Goal: Transaction & Acquisition: Purchase product/service

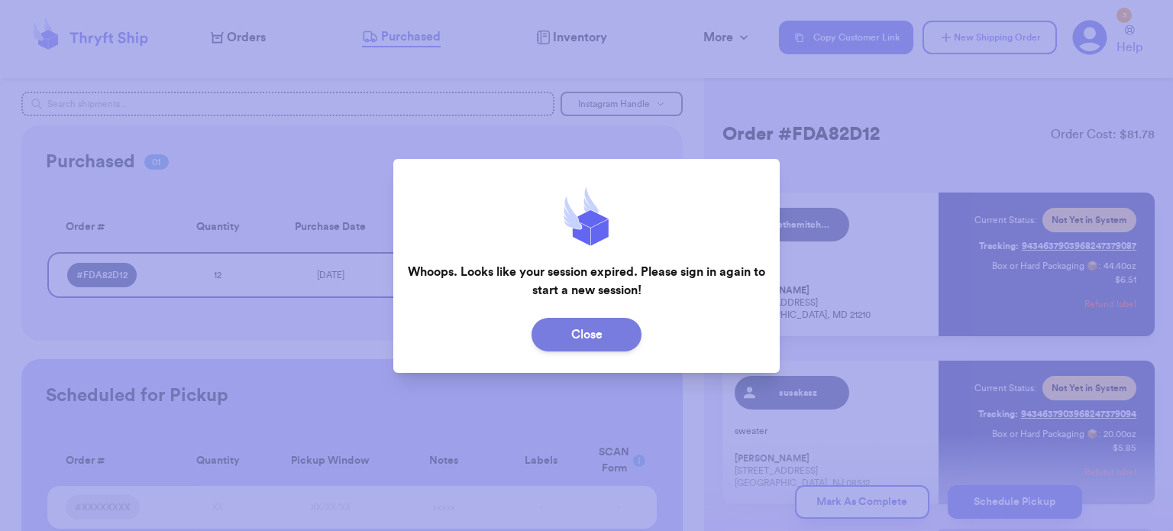
click at [587, 319] on button "Close" at bounding box center [587, 335] width 110 height 34
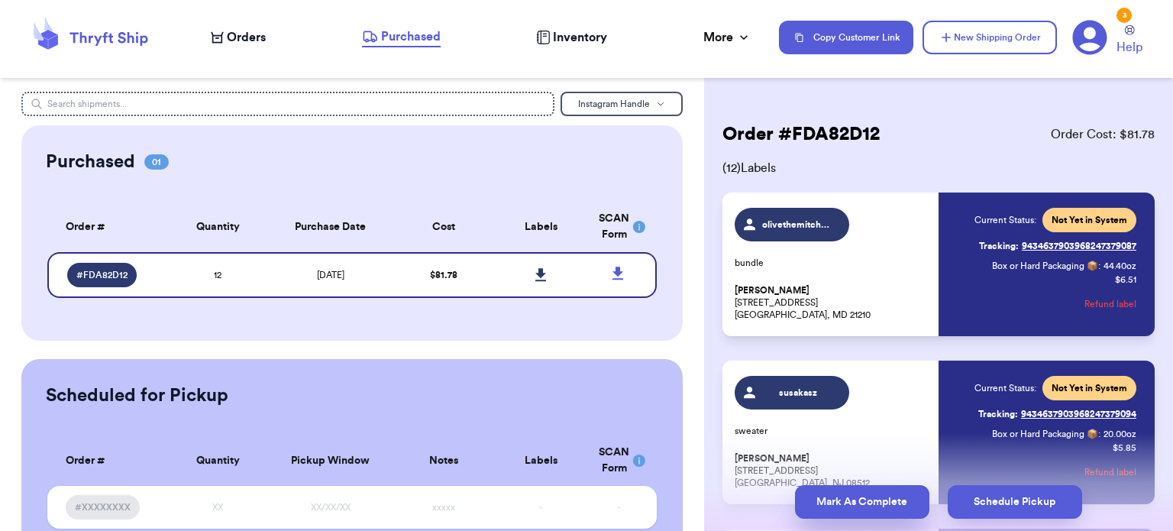
click at [846, 486] on button "Mark As Complete" at bounding box center [862, 502] width 134 height 34
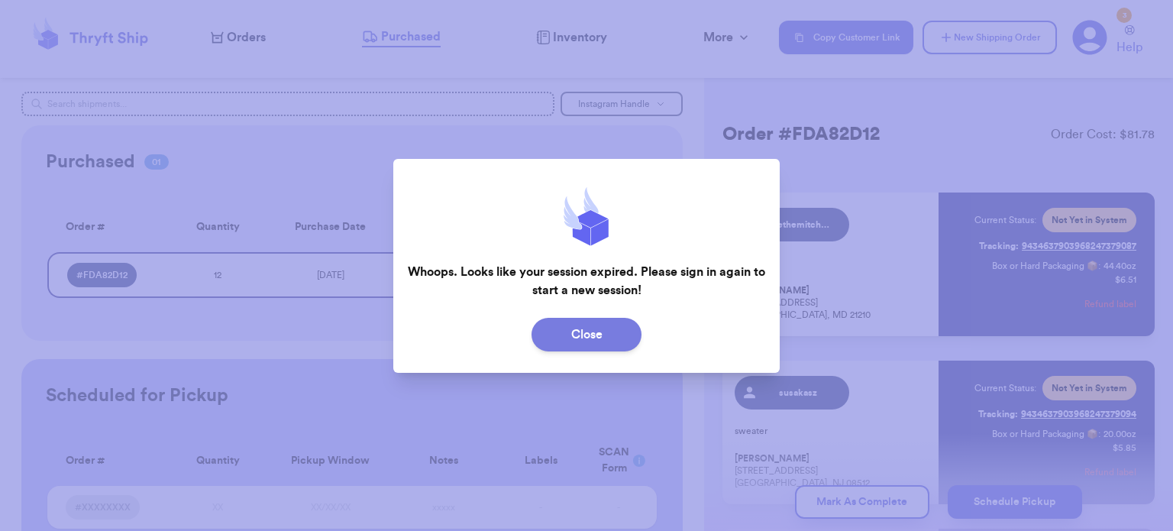
click at [585, 337] on button "Close" at bounding box center [587, 335] width 110 height 34
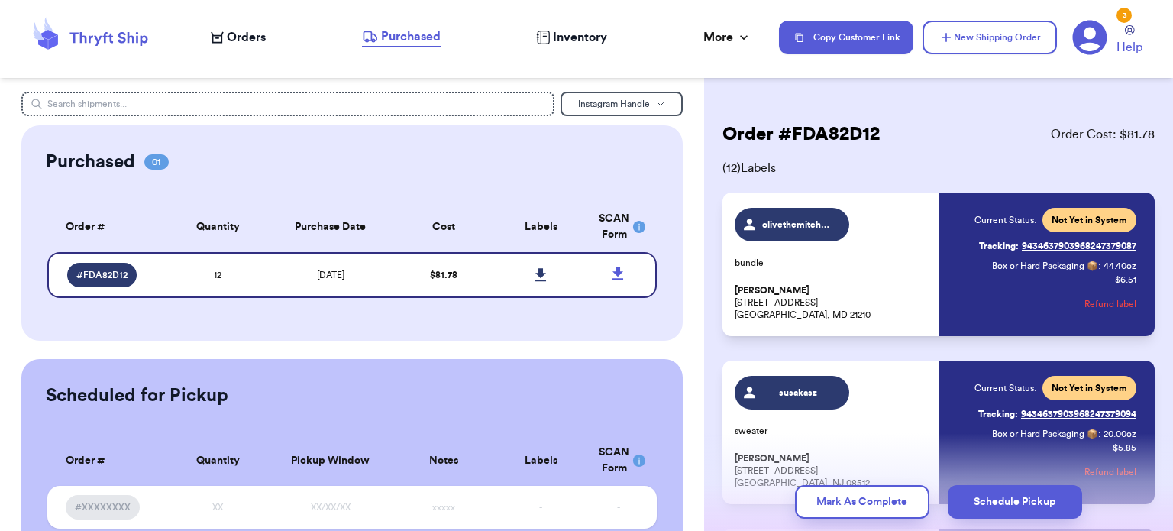
click at [249, 30] on span "Orders" at bounding box center [246, 37] width 39 height 18
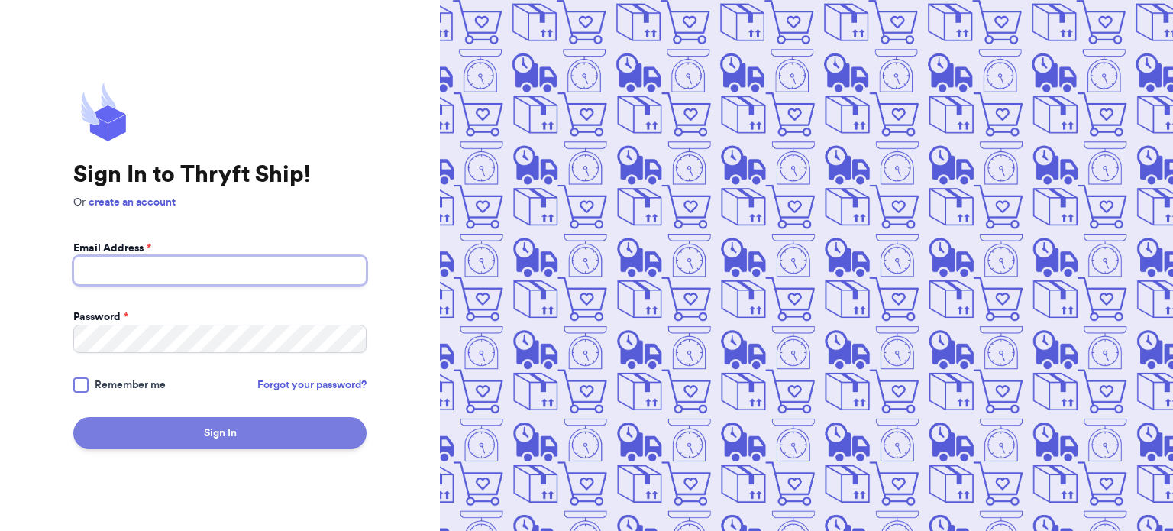
type input "clothandalder@gmail.com"
click at [242, 440] on button "Sign In" at bounding box center [219, 433] width 293 height 32
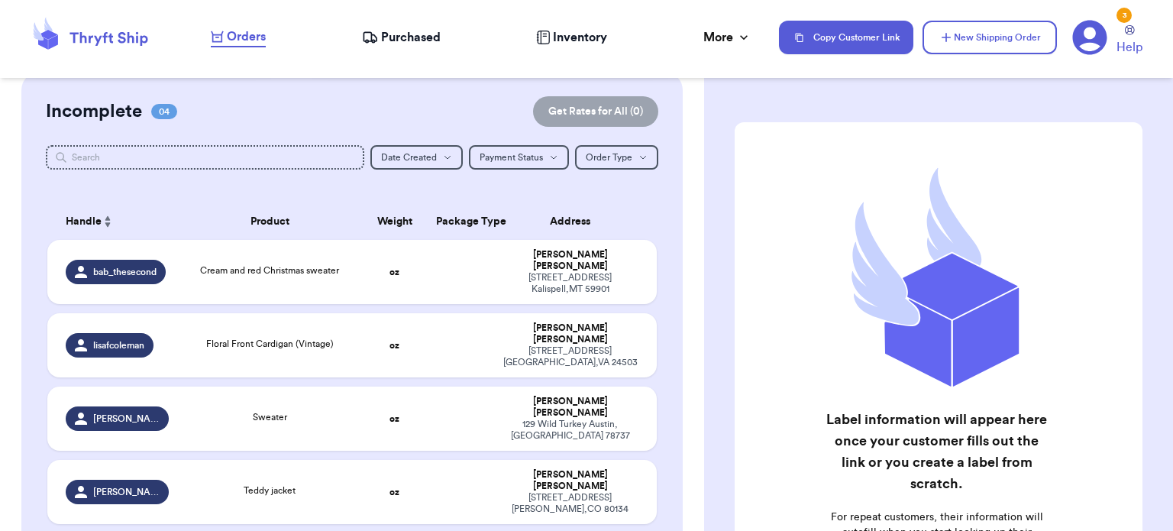
scroll to position [122, 0]
click at [244, 486] on span "Teddy jacket" at bounding box center [270, 490] width 52 height 9
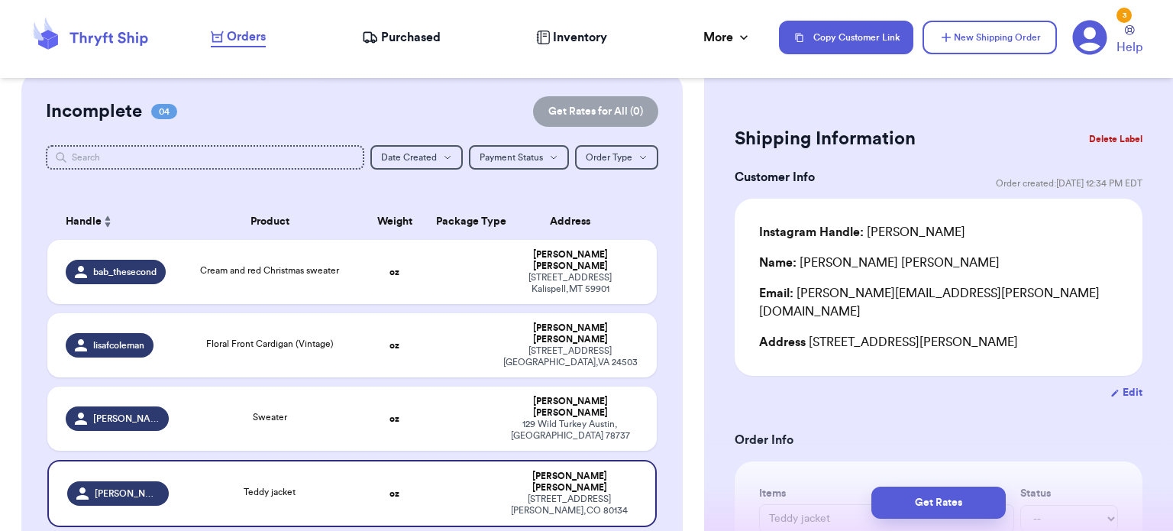
click at [1093, 134] on button "Delete Label" at bounding box center [1116, 139] width 66 height 34
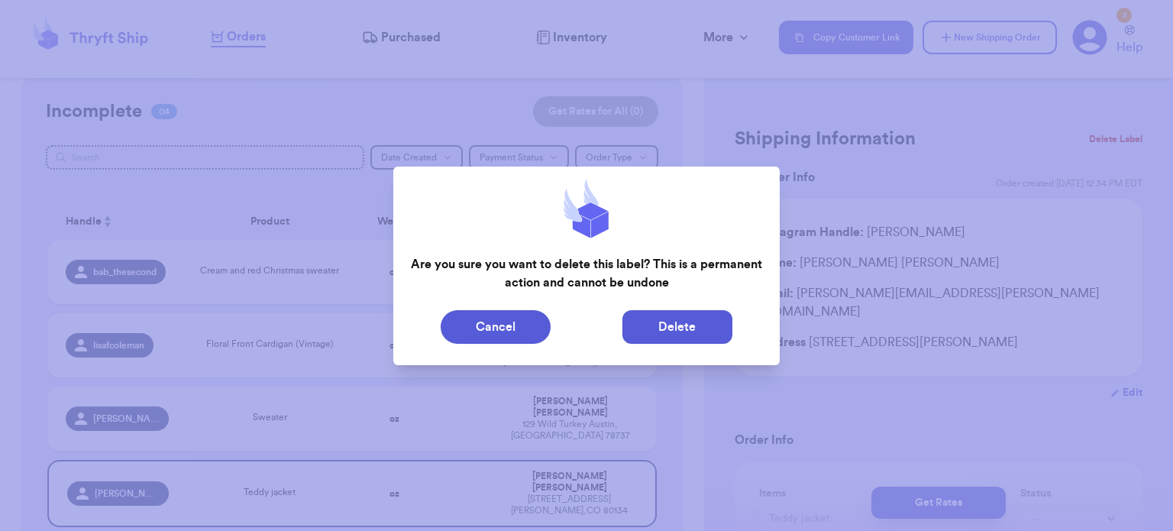
click at [658, 329] on button "Delete" at bounding box center [678, 327] width 110 height 34
type input "Cream and red Christmas sweater"
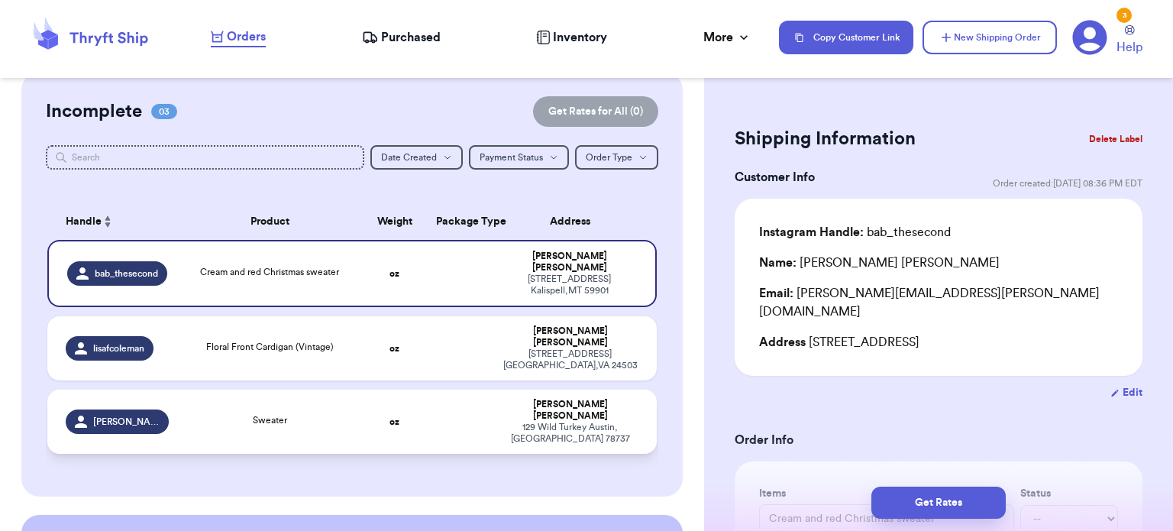
click at [312, 413] on div "Sweater" at bounding box center [269, 421] width 165 height 17
type input "Sweater"
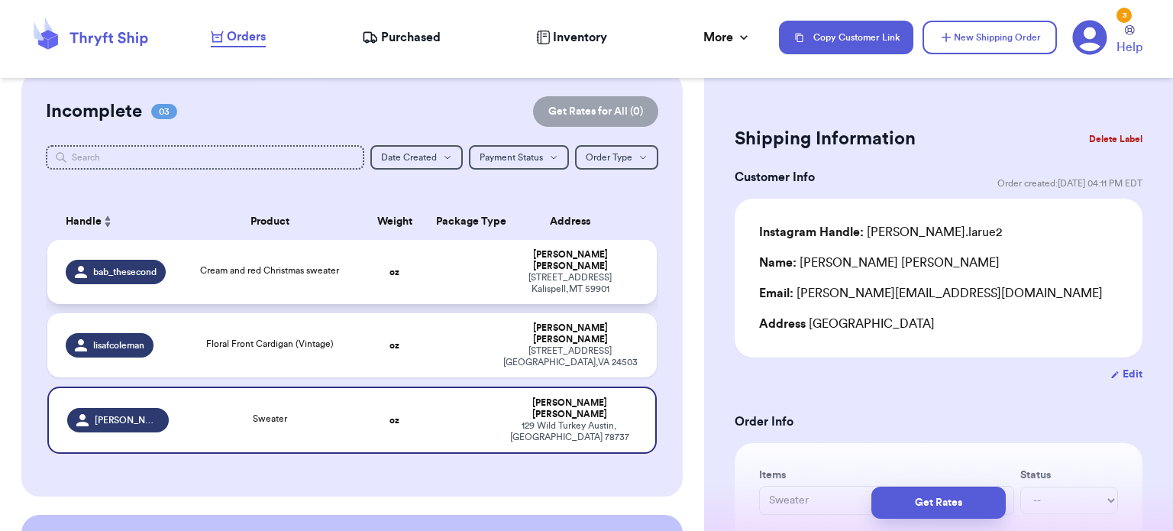
click at [327, 271] on div "Cream and red Christmas sweater" at bounding box center [269, 272] width 165 height 17
type input "Cream and red Christmas sweater"
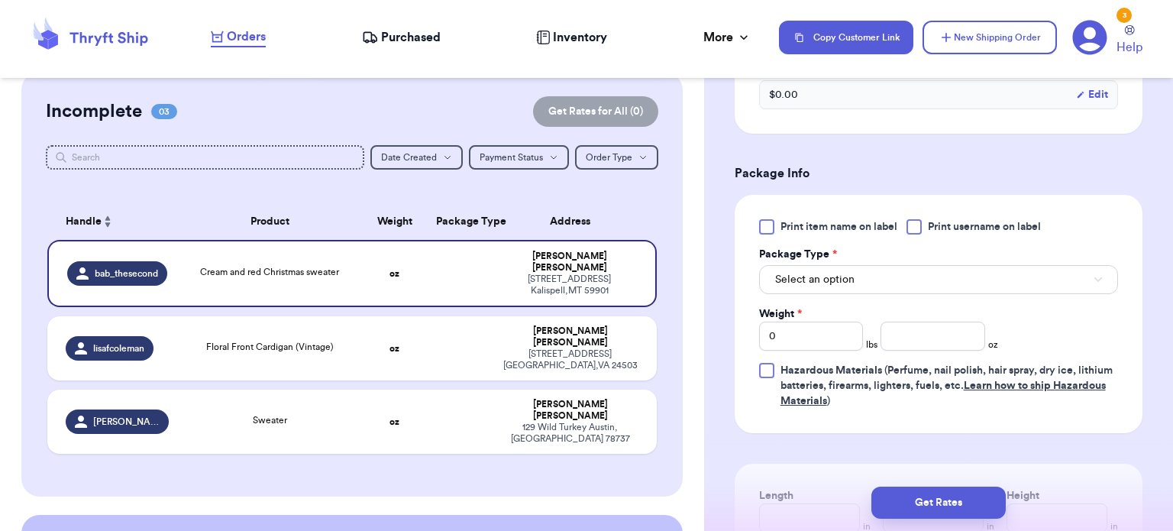
scroll to position [600, 0]
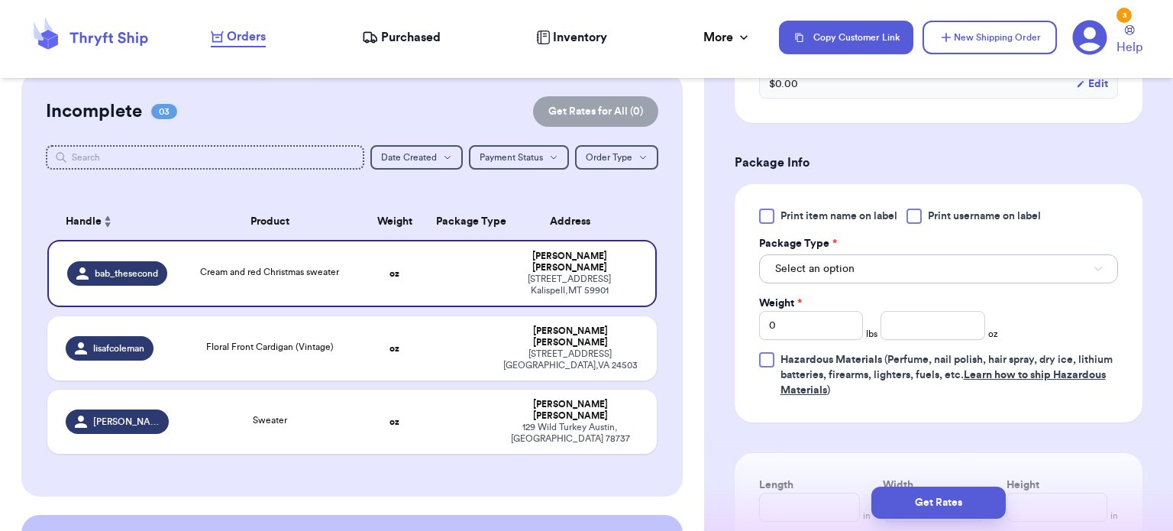
click at [838, 261] on span "Select an option" at bounding box center [814, 268] width 79 height 15
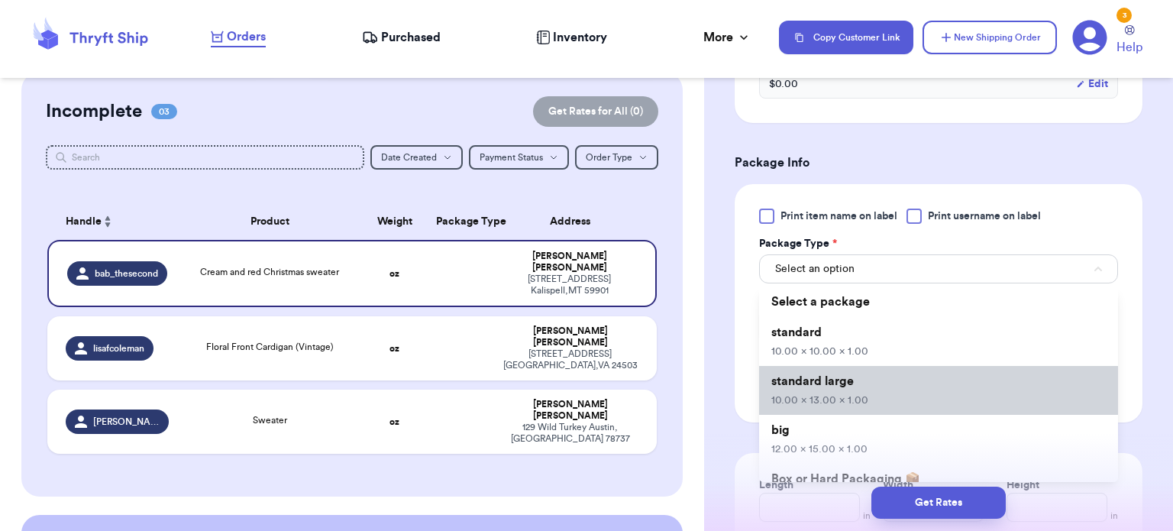
click at [840, 375] on span "standard large" at bounding box center [813, 381] width 82 height 12
type input "10"
type input "13"
type input "1"
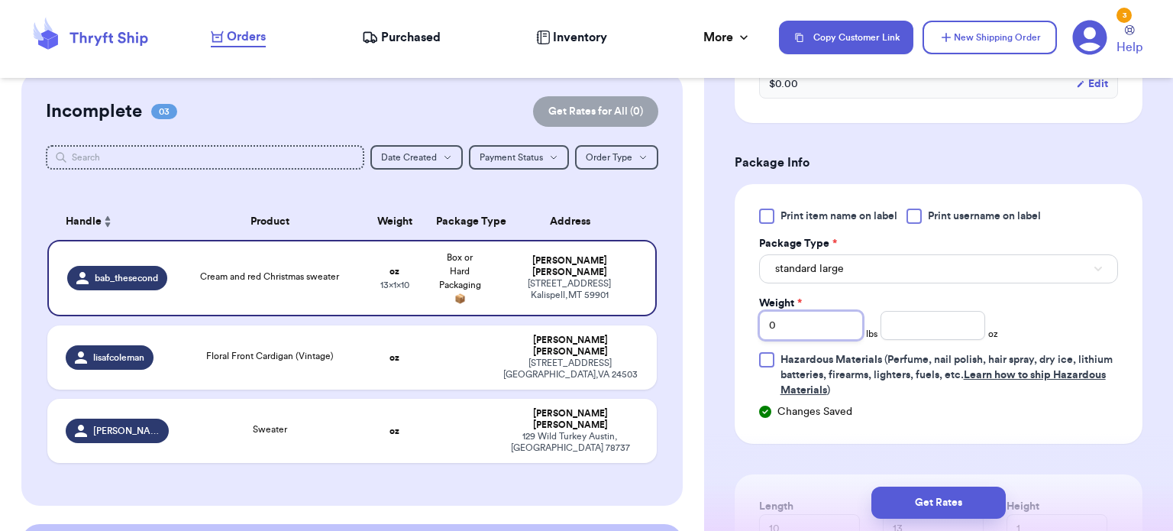
type input "1"
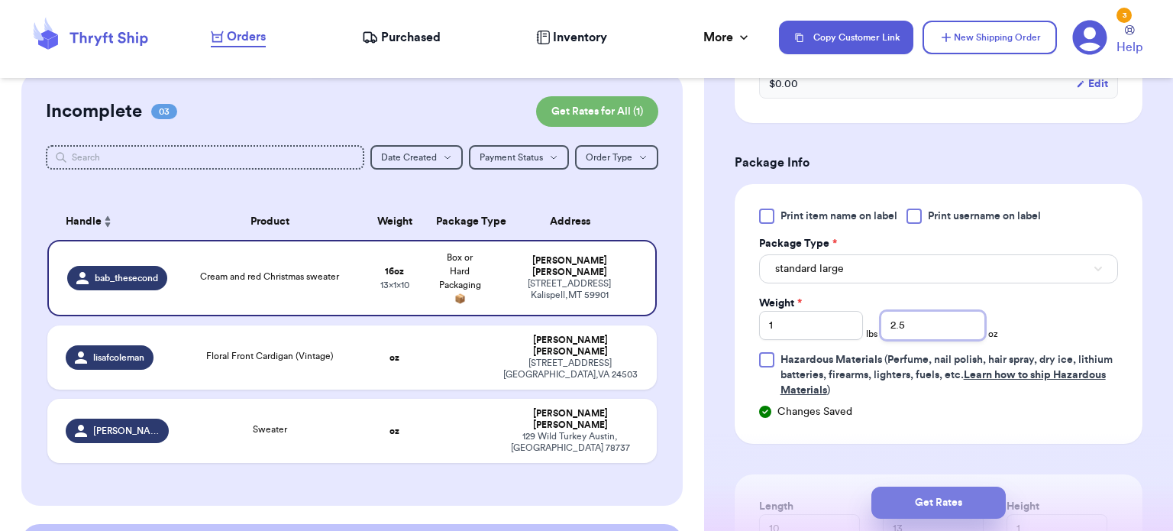
type input "2.5"
click at [938, 514] on button "Get Rates" at bounding box center [939, 503] width 134 height 32
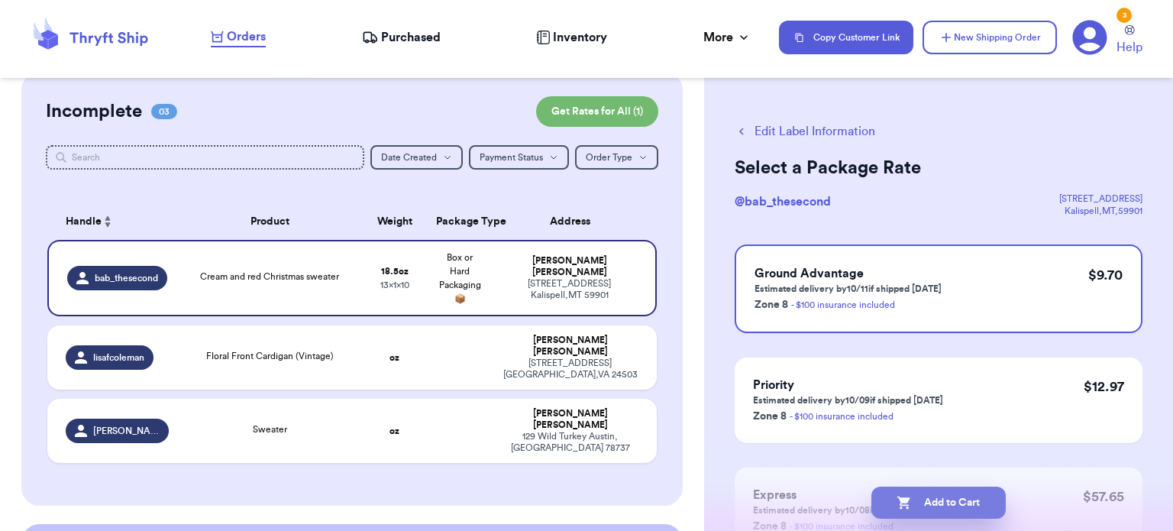
click at [936, 513] on button "Add to Cart" at bounding box center [939, 503] width 134 height 32
checkbox input "true"
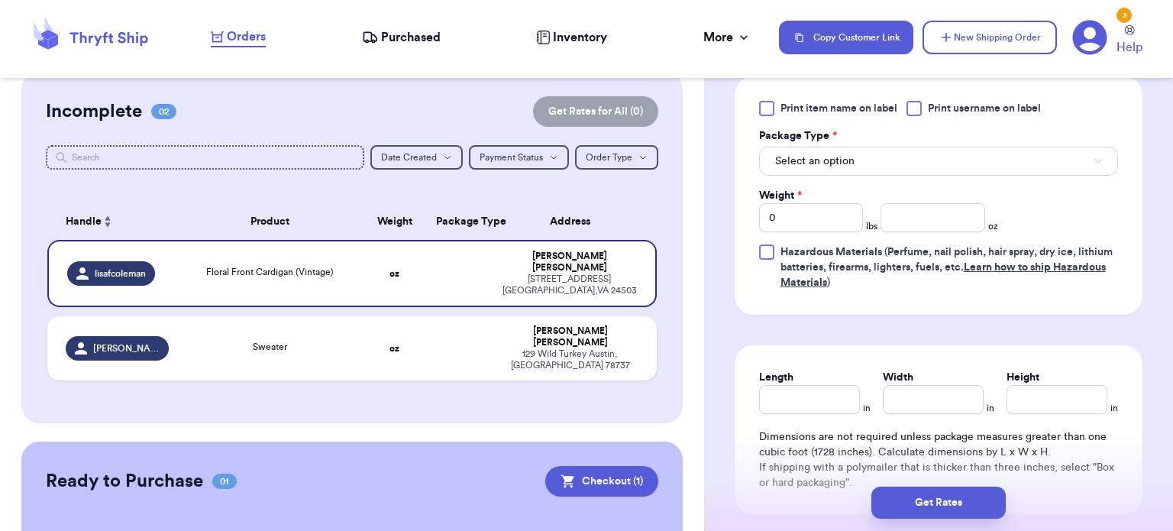
scroll to position [675, 0]
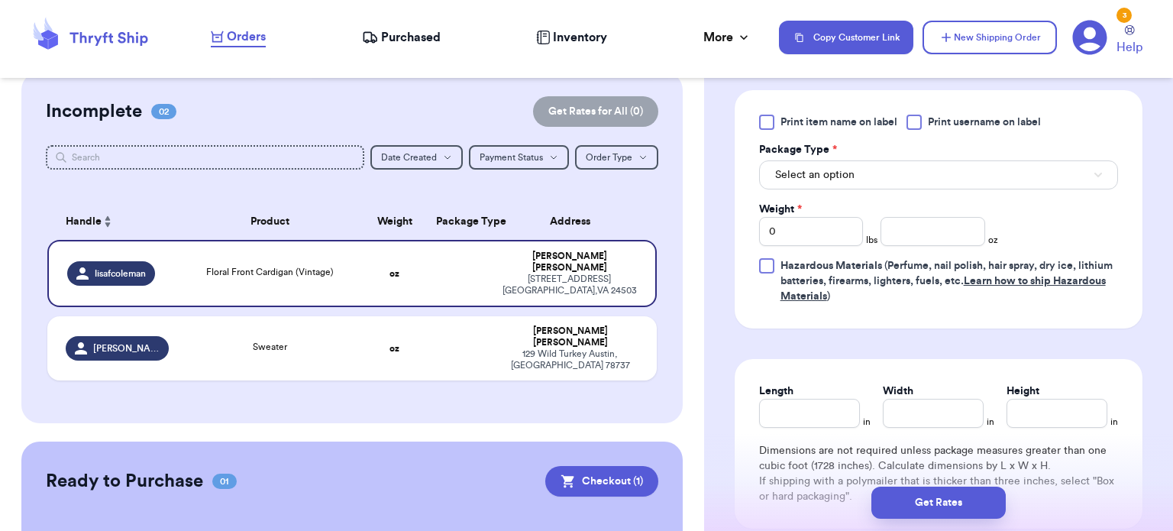
click at [1028, 163] on button "Select an option" at bounding box center [938, 174] width 359 height 29
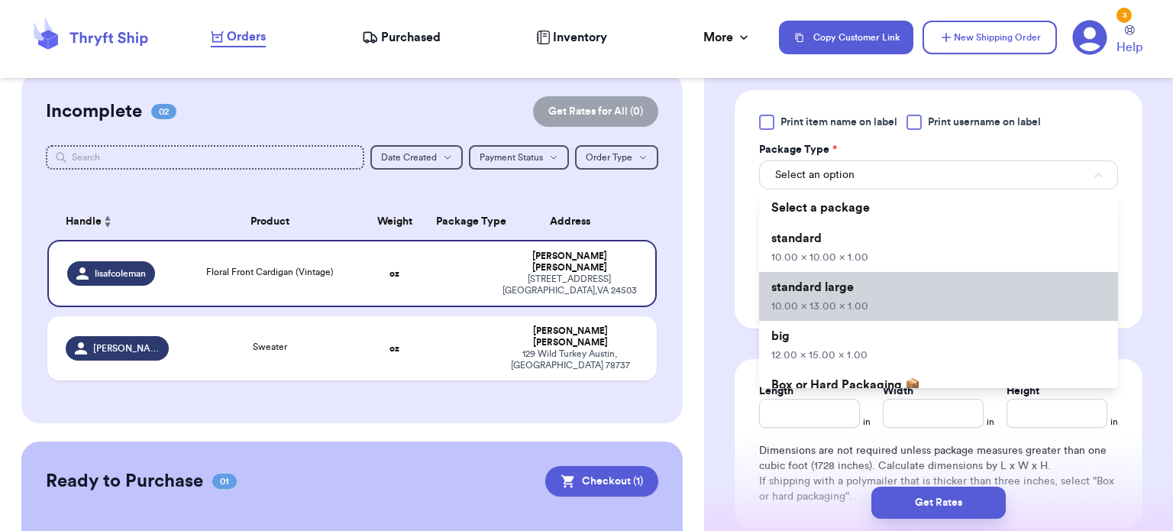
click at [946, 290] on li "standard large 10.00 x 13.00 x 1.00" at bounding box center [938, 296] width 359 height 49
type input "10"
type input "13"
type input "1"
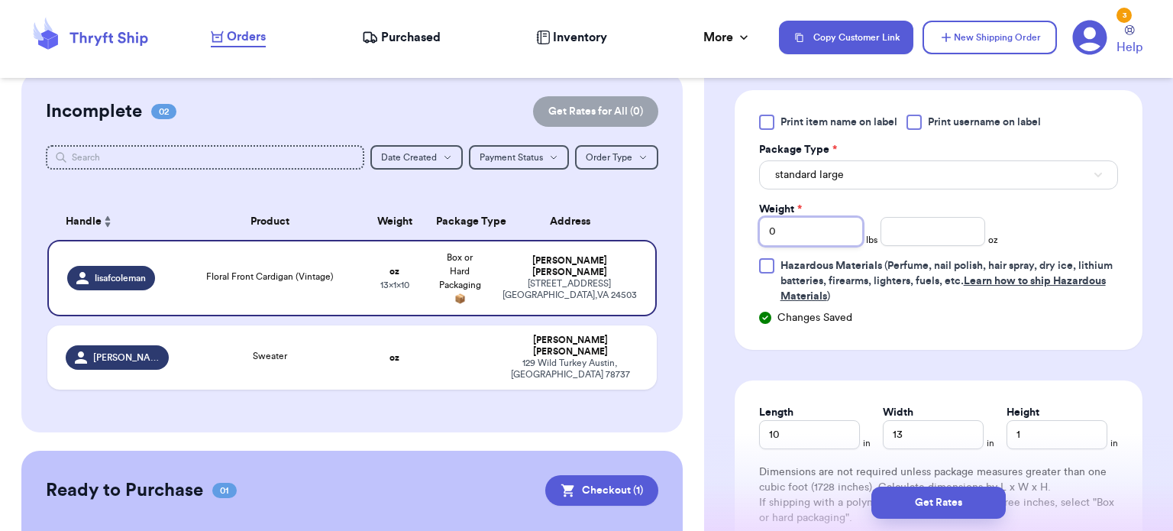
type input "1"
type input "15"
type input "15.7"
type input "15"
type input "1"
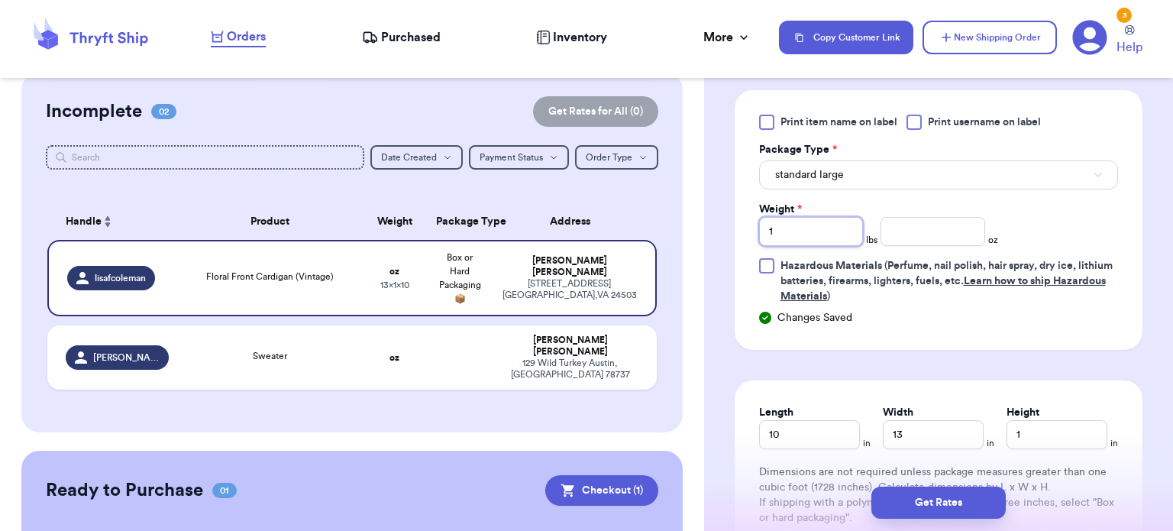
type input "1"
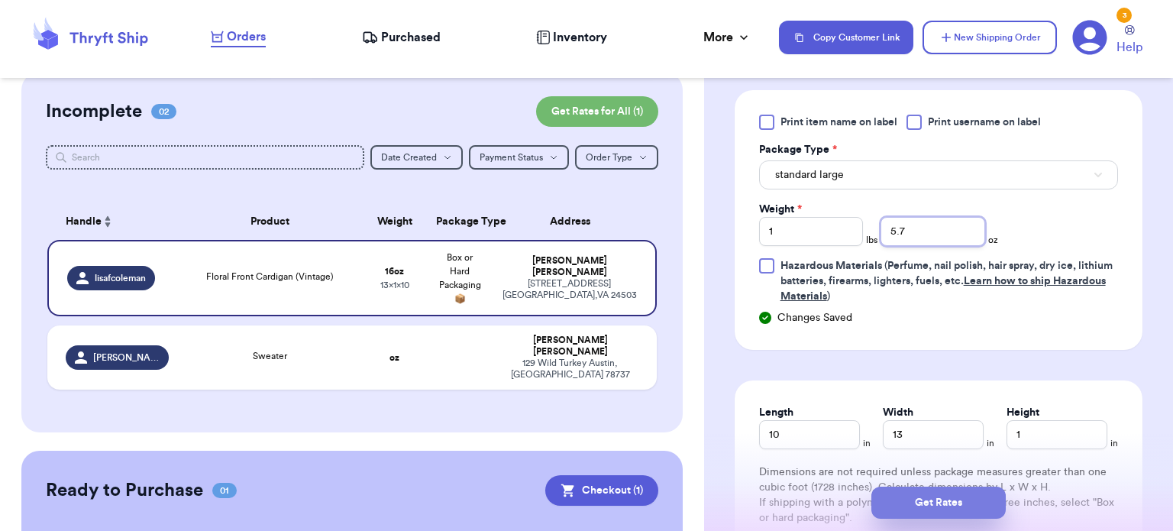
type input "5.7"
click at [937, 503] on button "Get Rates" at bounding box center [939, 503] width 134 height 32
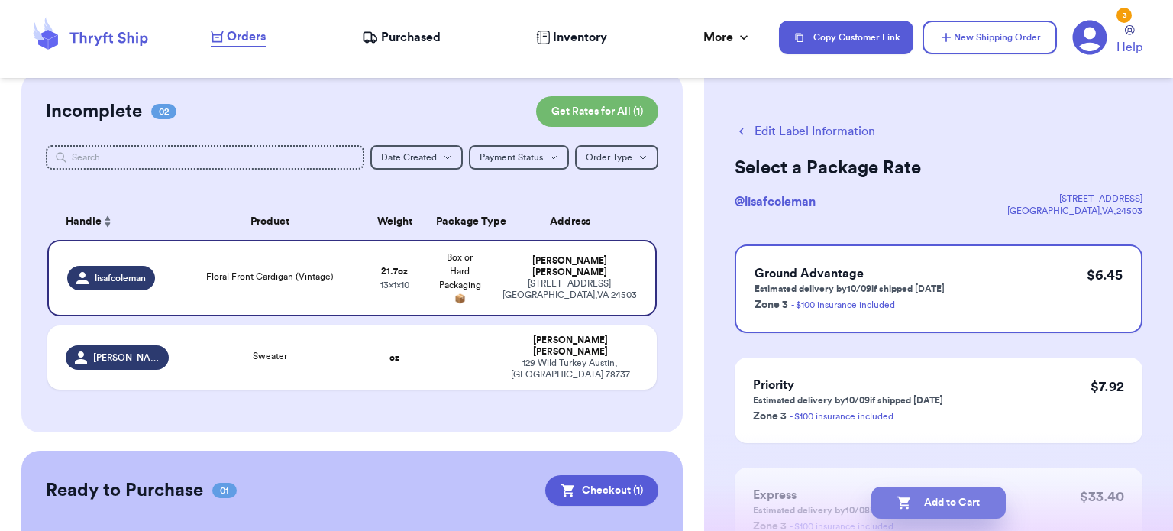
click at [957, 494] on button "Add to Cart" at bounding box center [939, 503] width 134 height 32
checkbox input "true"
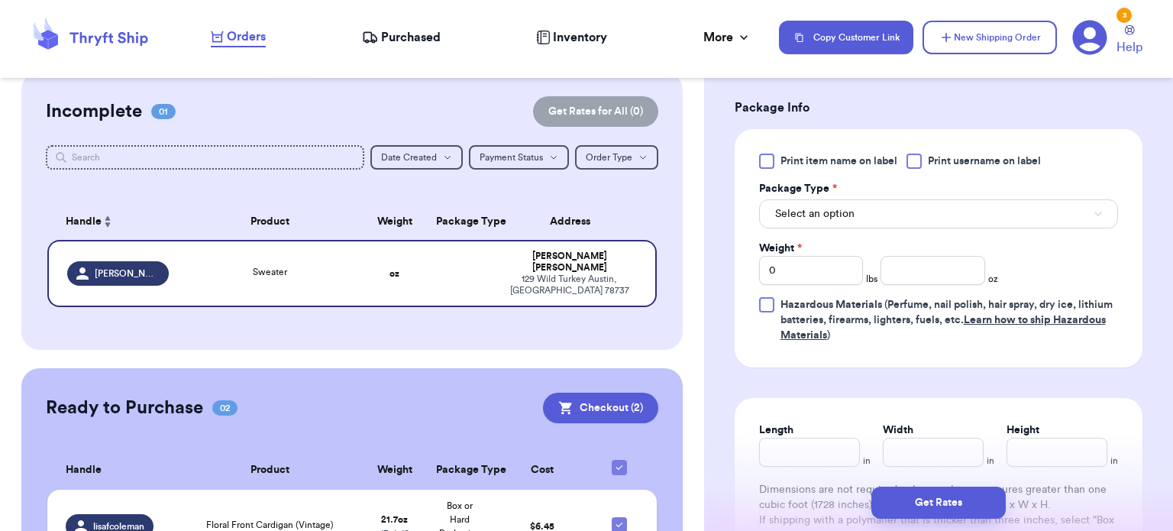
scroll to position [637, 0]
click at [1008, 211] on button "Select an option" at bounding box center [938, 213] width 359 height 29
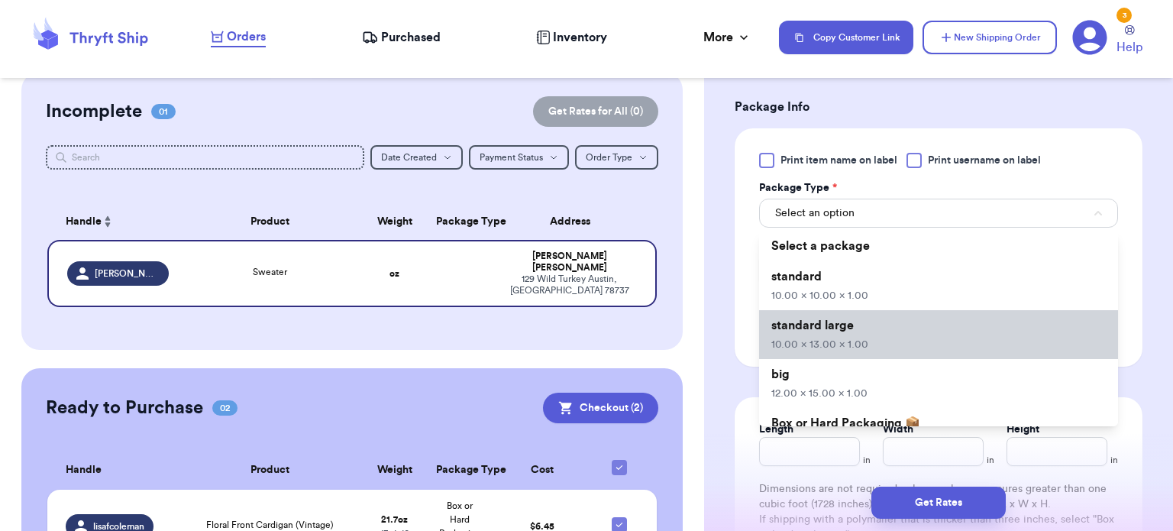
click at [940, 326] on li "standard large 10.00 x 13.00 x 1.00" at bounding box center [938, 334] width 359 height 49
type input "10"
type input "13"
type input "1"
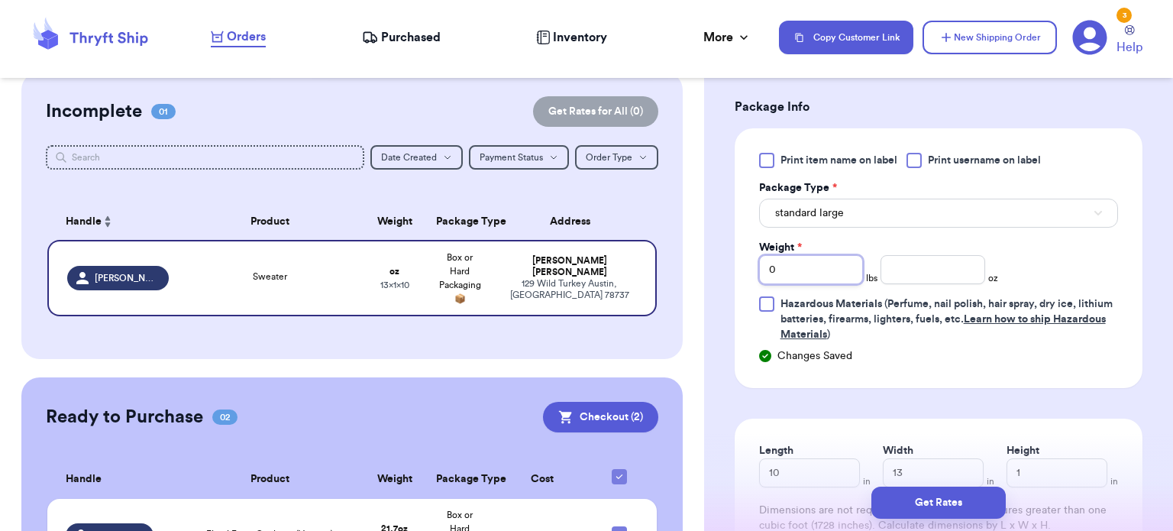
type input "1"
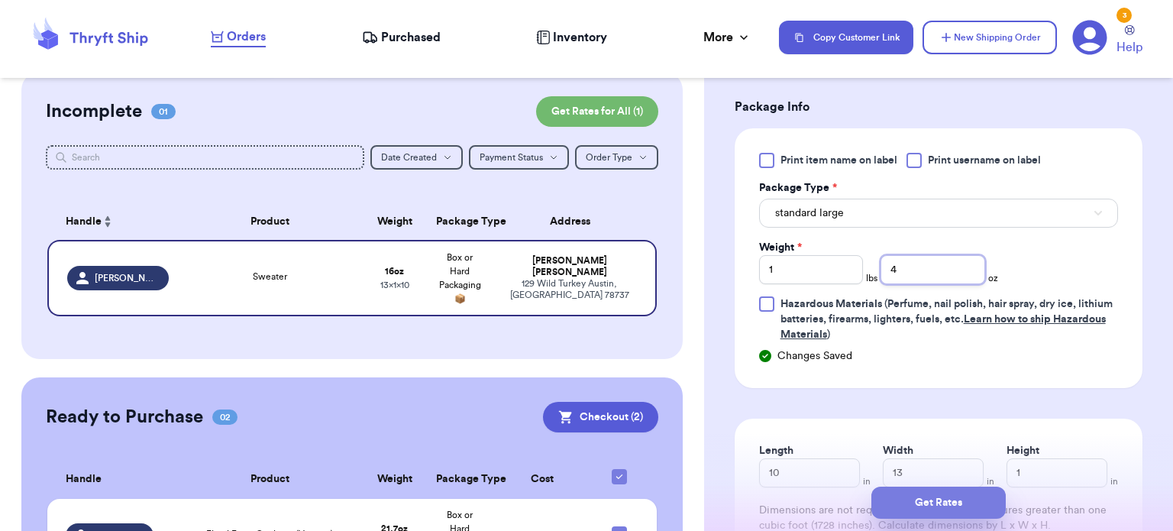
type input "4"
click at [920, 516] on button "Get Rates" at bounding box center [939, 503] width 134 height 32
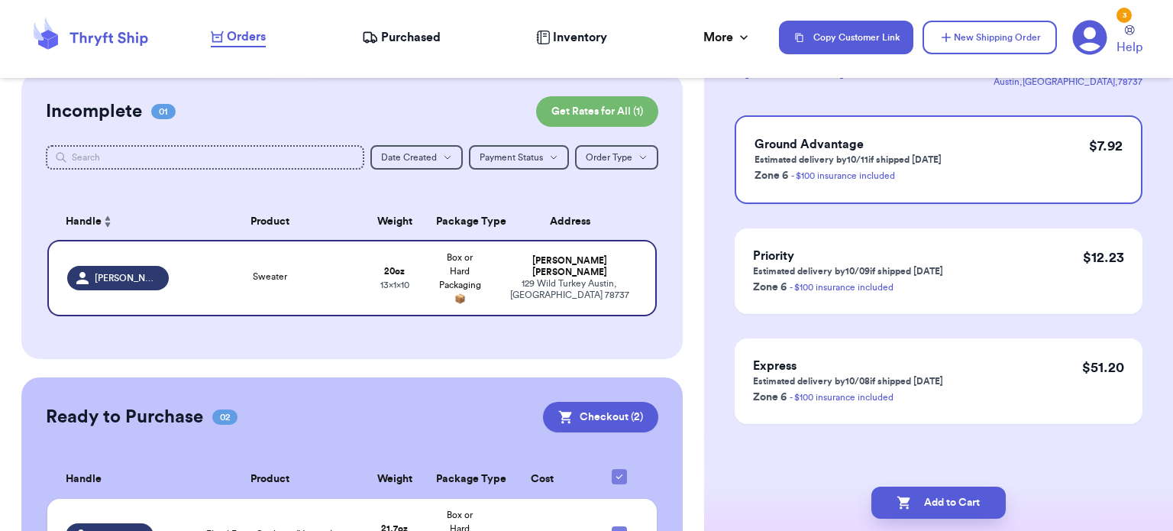
scroll to position [0, 0]
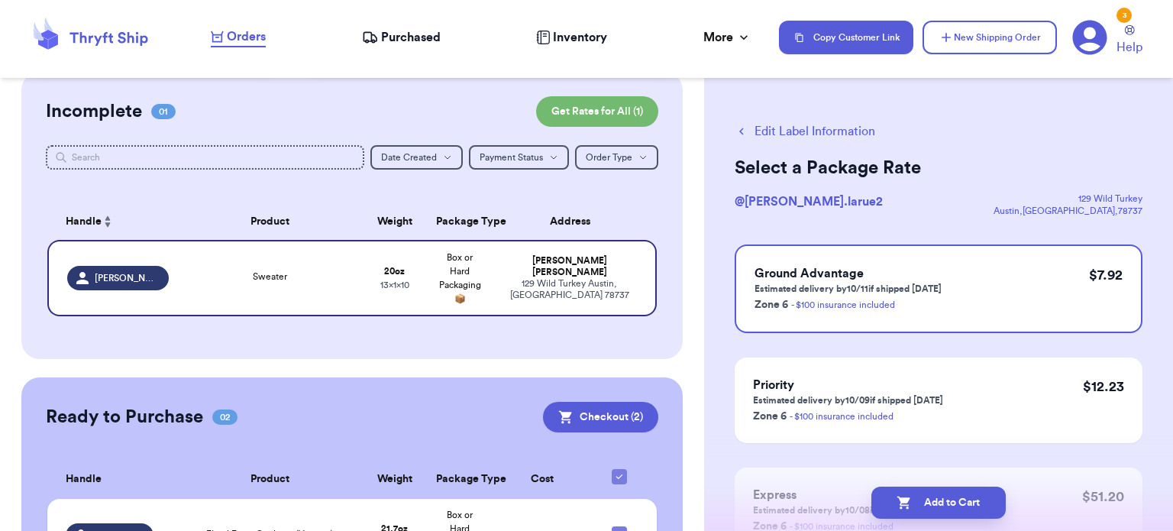
click at [941, 515] on button "Add to Cart" at bounding box center [939, 503] width 134 height 32
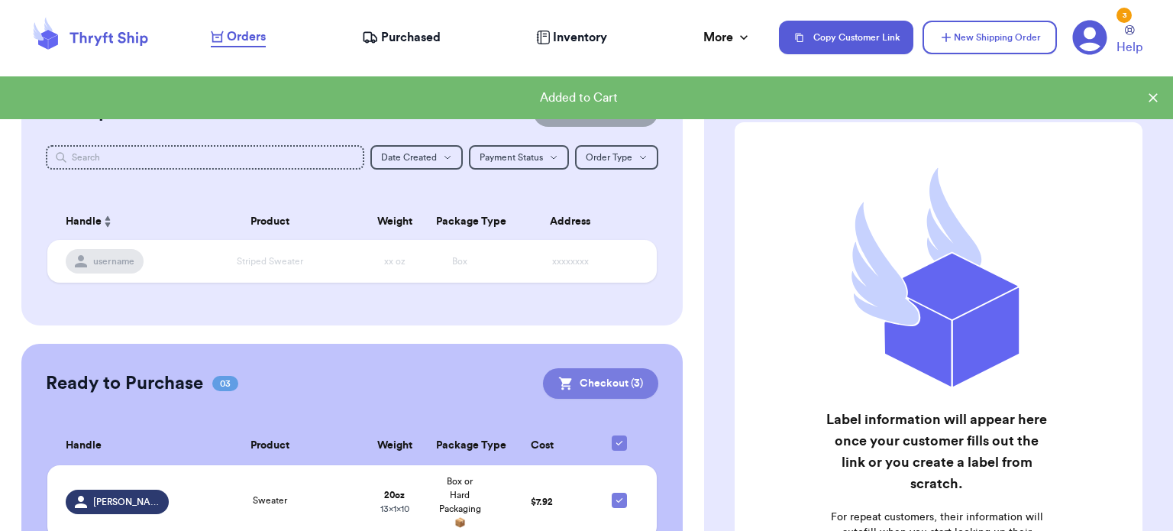
click at [589, 395] on button "Checkout ( 3 )" at bounding box center [600, 383] width 115 height 31
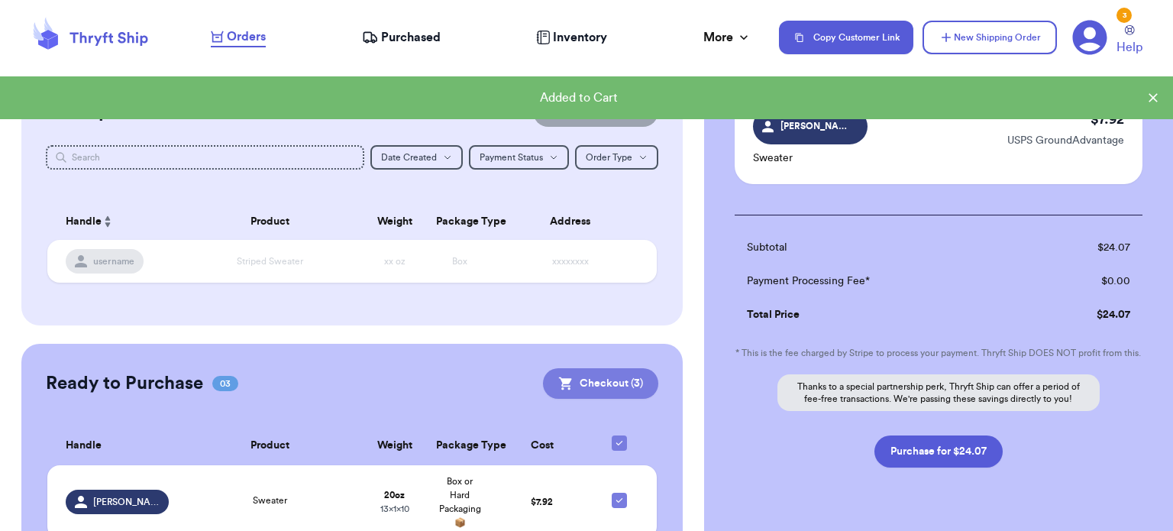
scroll to position [312, 0]
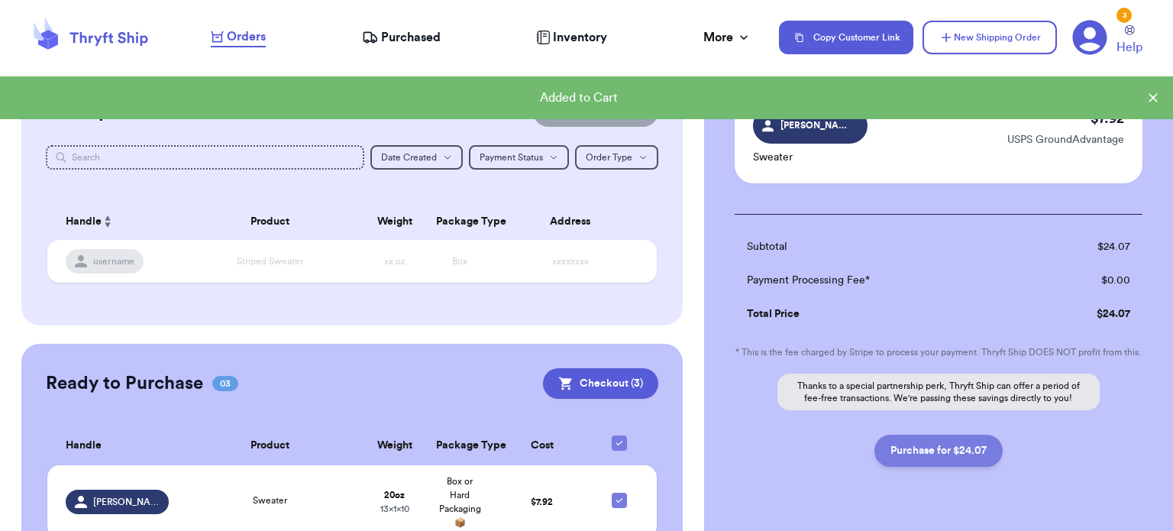
click at [943, 458] on button "Purchase for $24.07" at bounding box center [939, 451] width 128 height 32
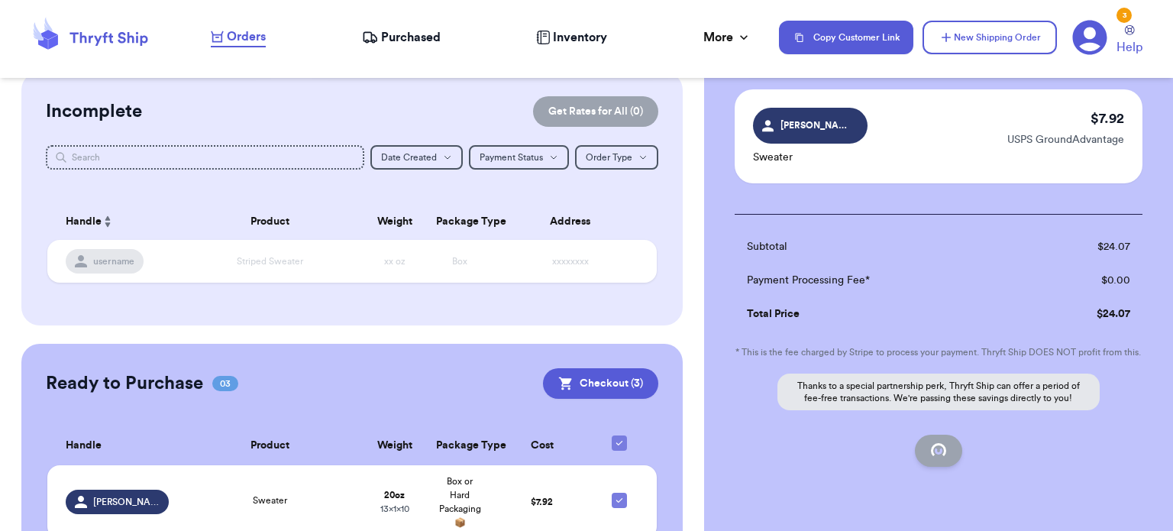
checkbox input "false"
checkbox input "true"
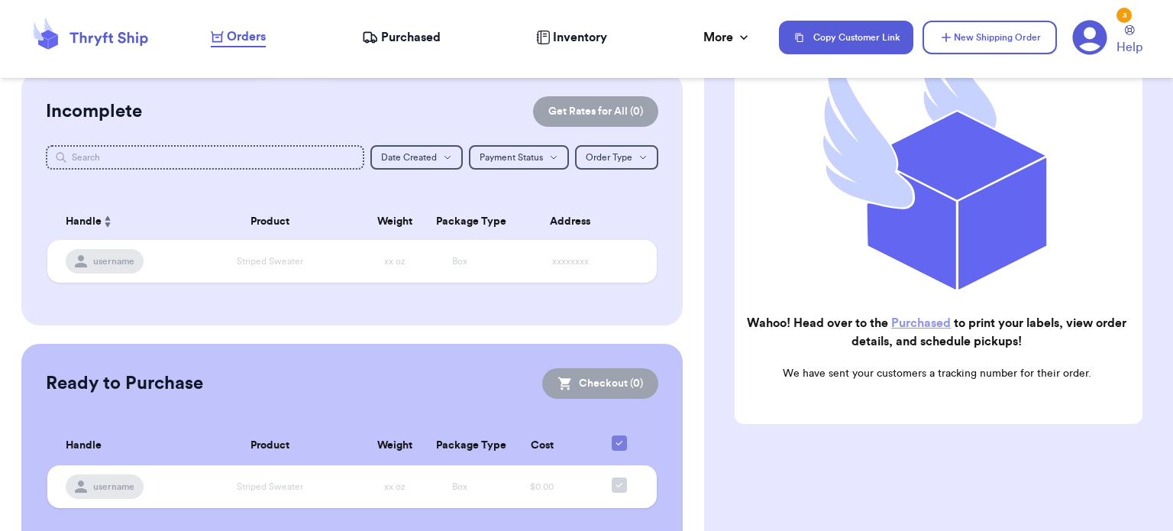
scroll to position [228, 0]
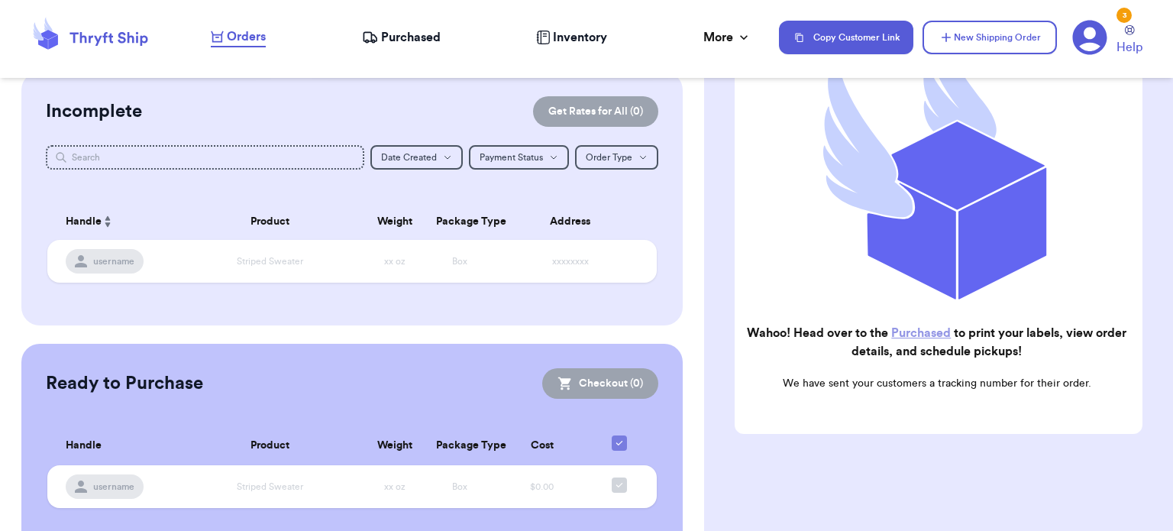
click at [936, 327] on link "Purchased" at bounding box center [921, 333] width 60 height 12
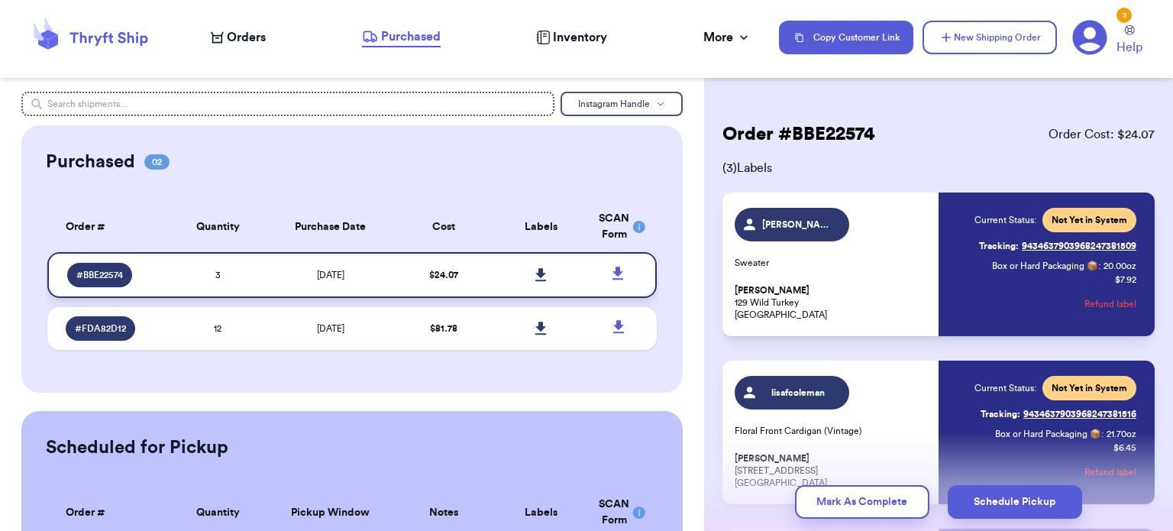
click at [535, 274] on icon at bounding box center [540, 274] width 11 height 13
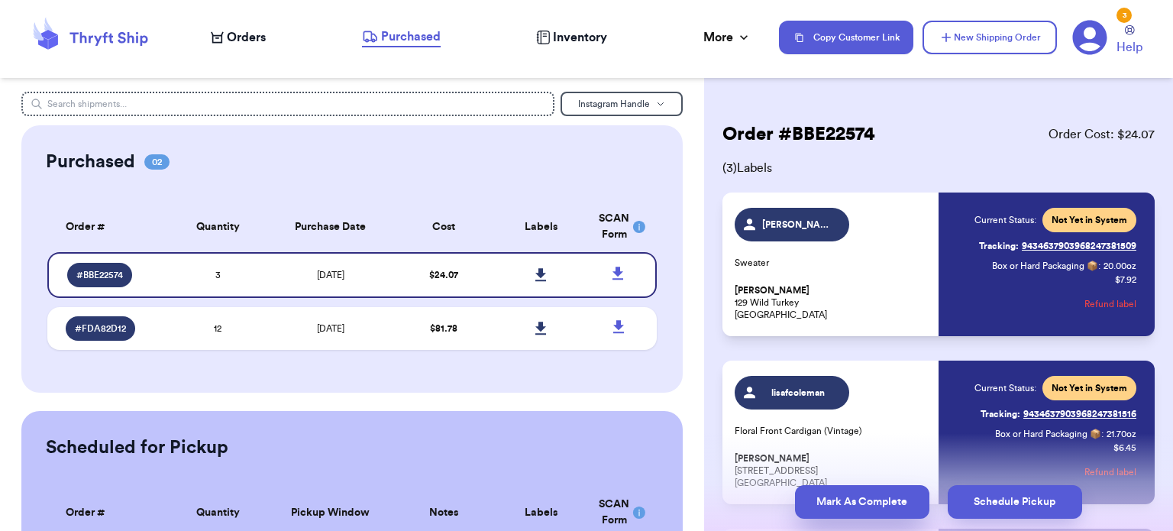
click at [868, 506] on button "Mark As Complete" at bounding box center [862, 502] width 134 height 34
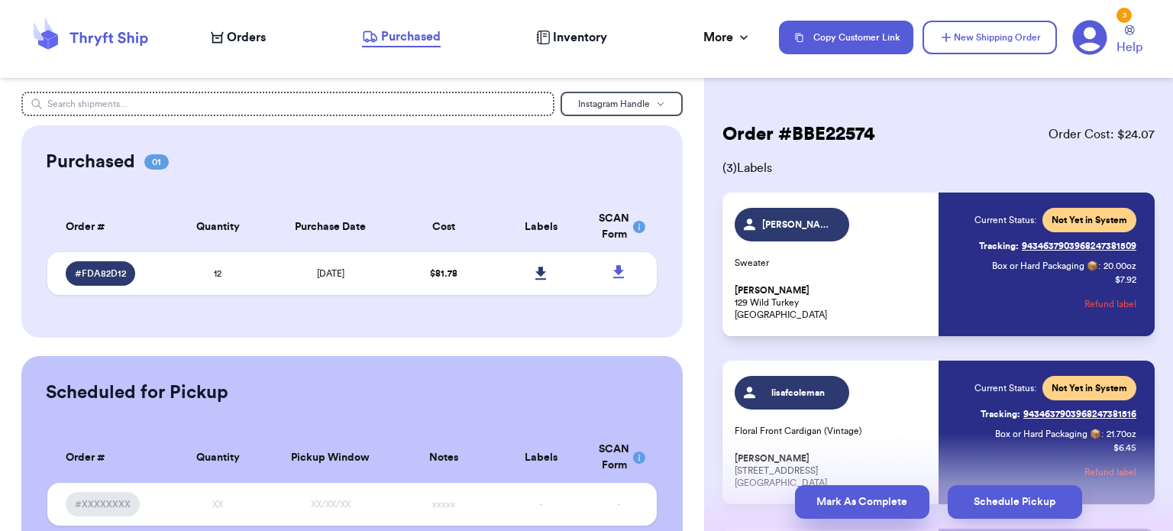
click at [854, 500] on button "Mark As Complete" at bounding box center [862, 502] width 134 height 34
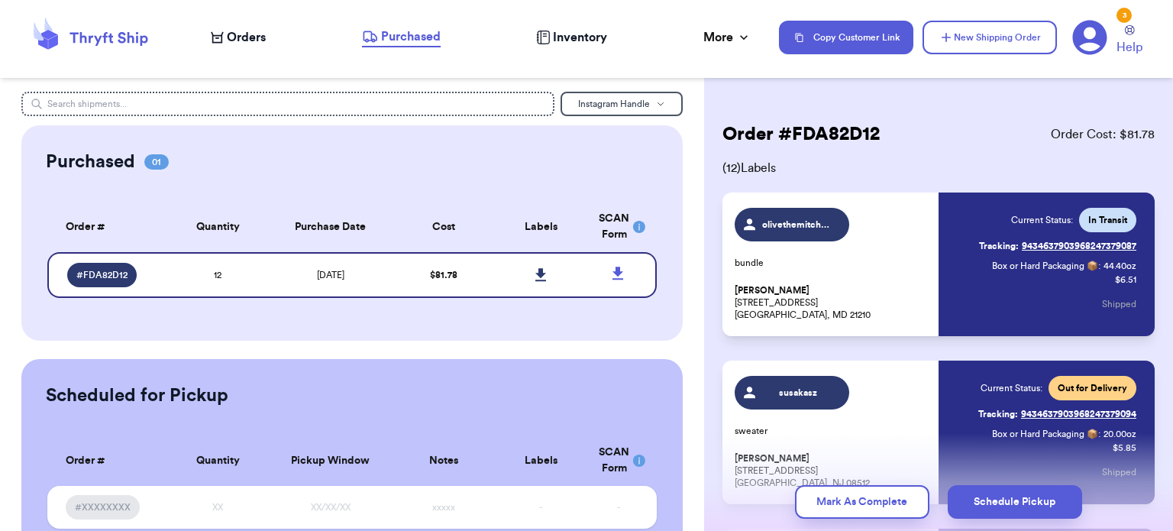
click at [850, 516] on button "Mark As Complete" at bounding box center [862, 502] width 134 height 34
click at [849, 507] on button "Mark As Complete" at bounding box center [862, 502] width 134 height 34
click at [856, 516] on button "Mark As Complete" at bounding box center [862, 502] width 134 height 34
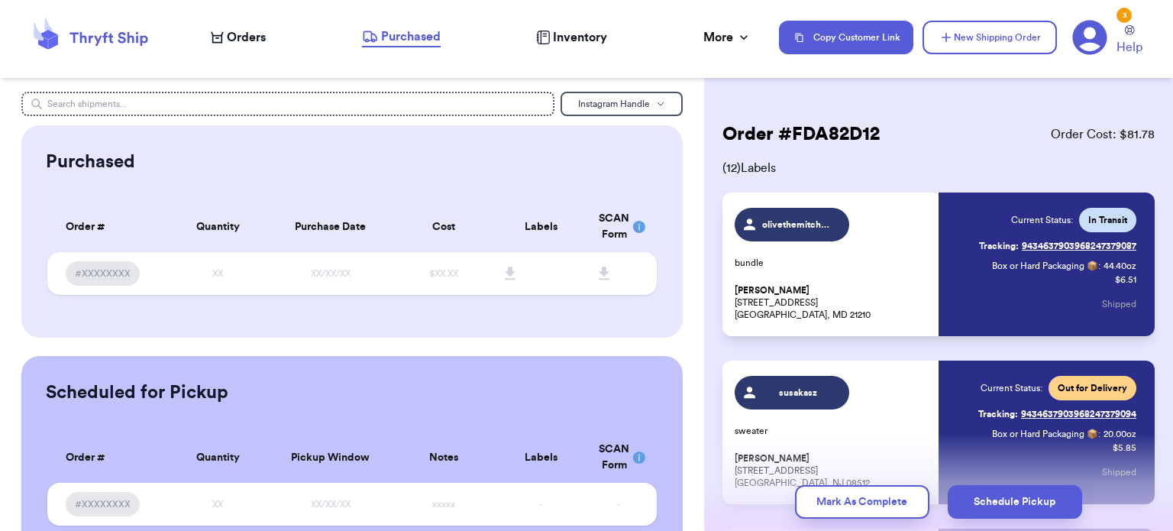
click at [250, 42] on span "Orders" at bounding box center [246, 37] width 39 height 18
